Goal: Navigation & Orientation: Find specific page/section

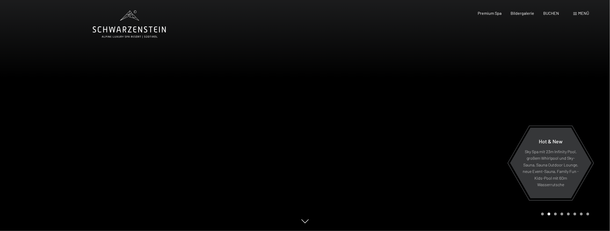
click at [126, 33] on icon at bounding box center [129, 24] width 73 height 28
click at [556, 214] on div "Carousel Page 3" at bounding box center [555, 213] width 3 height 3
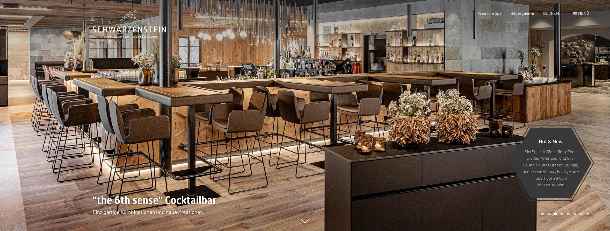
click at [562, 213] on div "Carousel Page 4" at bounding box center [562, 213] width 3 height 3
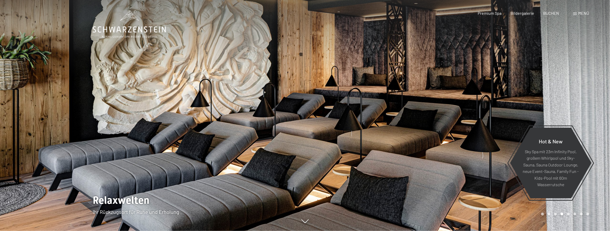
click at [567, 214] on div "Carousel Page 5" at bounding box center [568, 213] width 3 height 3
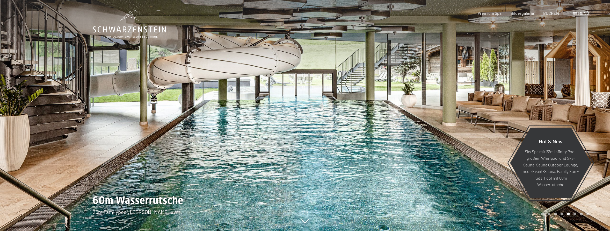
click at [574, 213] on div "Carousel Page 6" at bounding box center [575, 213] width 3 height 3
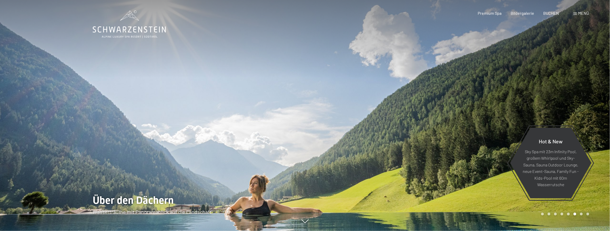
click at [581, 213] on div "Carousel Page 7" at bounding box center [581, 213] width 3 height 3
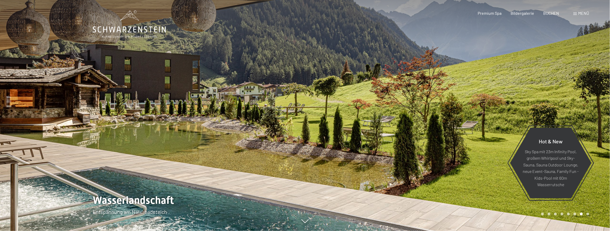
click at [588, 214] on div "Carousel Page 8" at bounding box center [588, 213] width 3 height 3
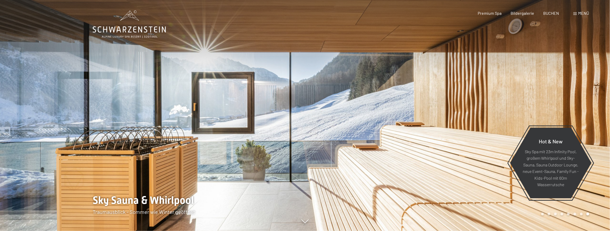
click at [575, 12] on span at bounding box center [576, 13] width 4 height 3
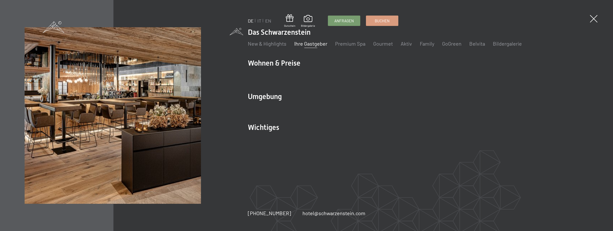
click at [322, 44] on link "Ihre Gastgeber" at bounding box center [310, 43] width 33 height 6
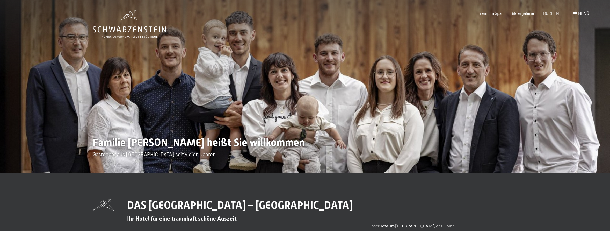
click at [139, 31] on icon at bounding box center [129, 29] width 73 height 6
